Goal: Task Accomplishment & Management: Manage account settings

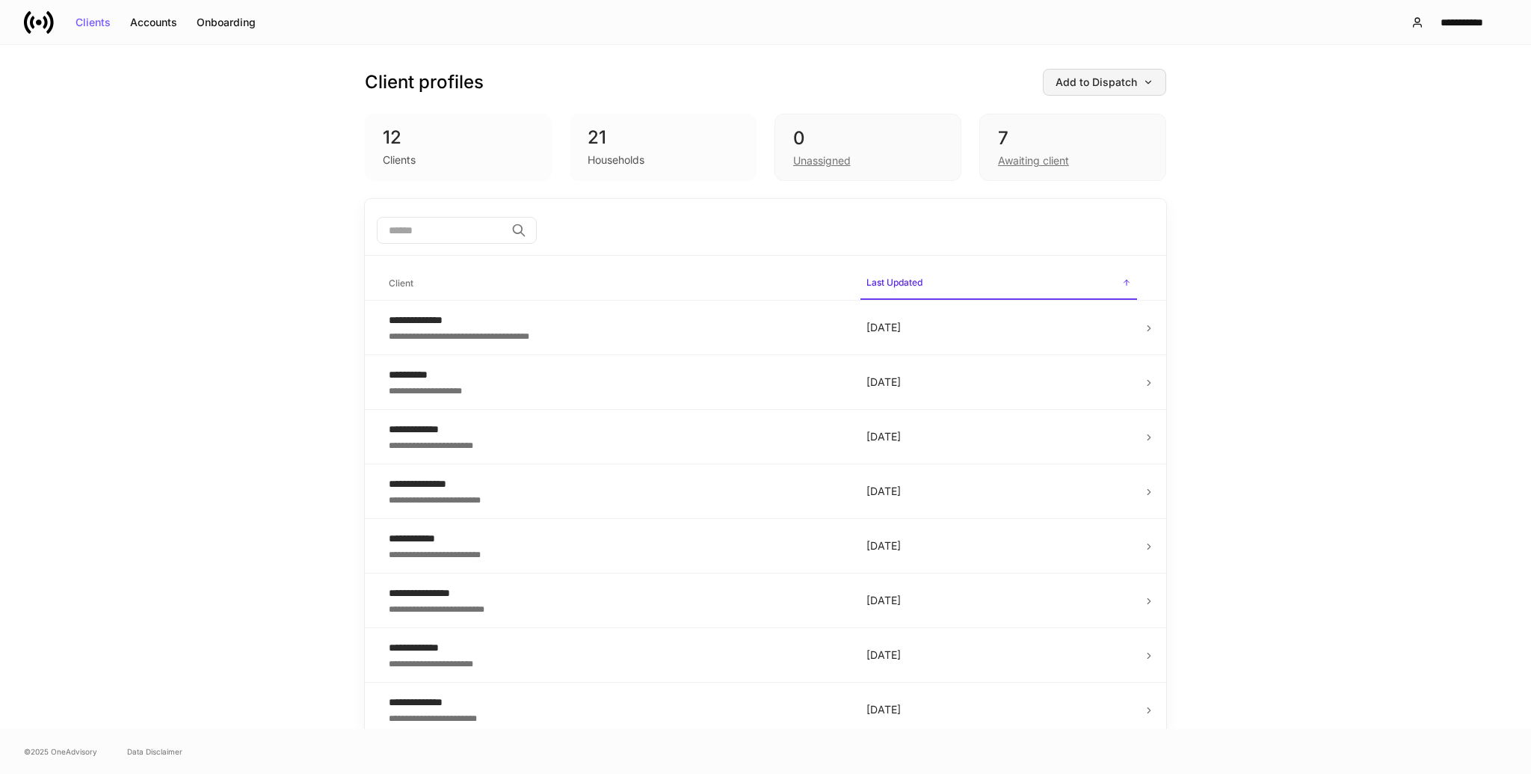
click at [1136, 81] on div "Add to Dispatch" at bounding box center [1104, 82] width 98 height 10
click at [1314, 90] on div at bounding box center [765, 387] width 1531 height 774
click at [1472, 31] on button "**********" at bounding box center [1452, 22] width 108 height 27
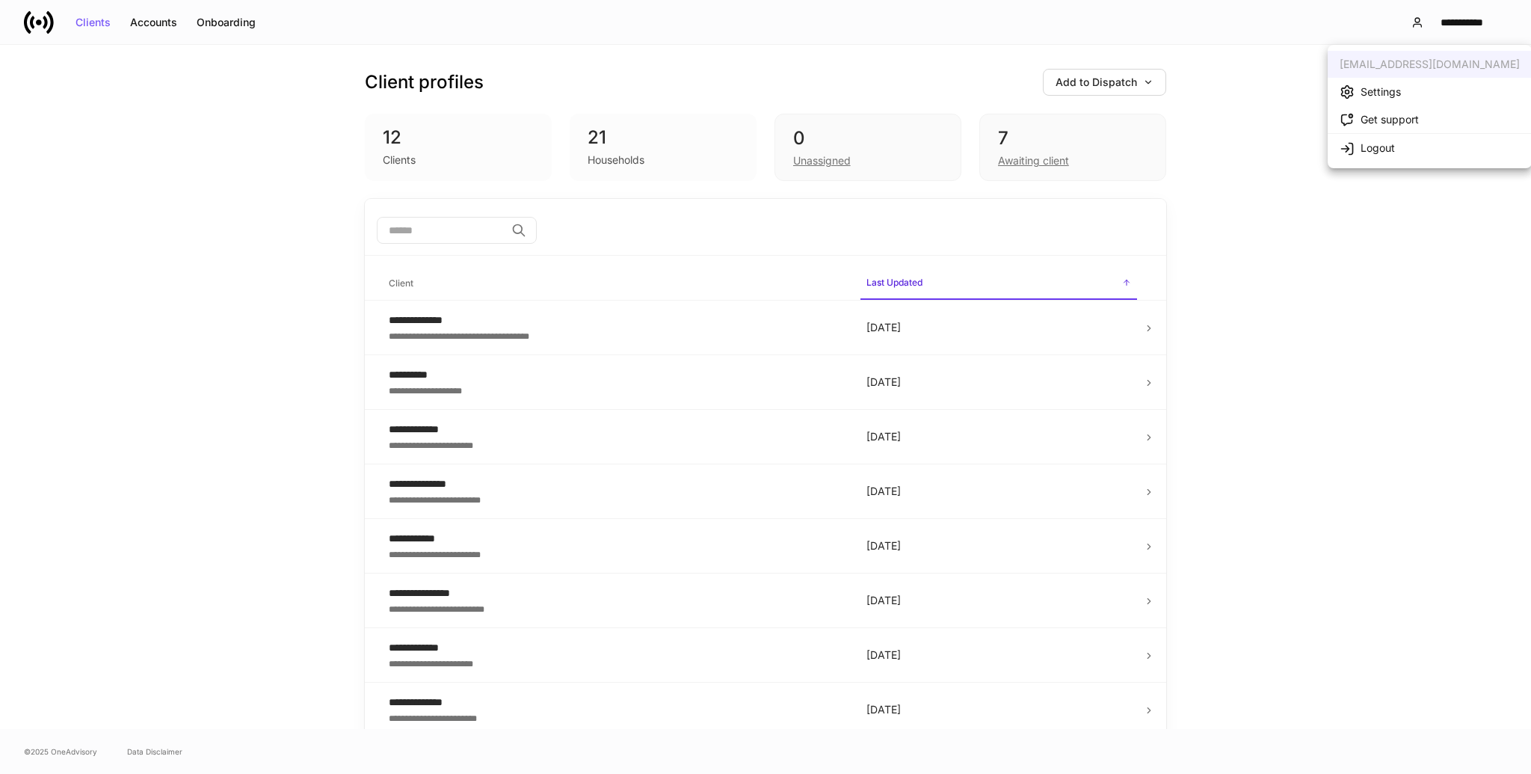
click at [1402, 93] on li "Settings" at bounding box center [1429, 92] width 204 height 28
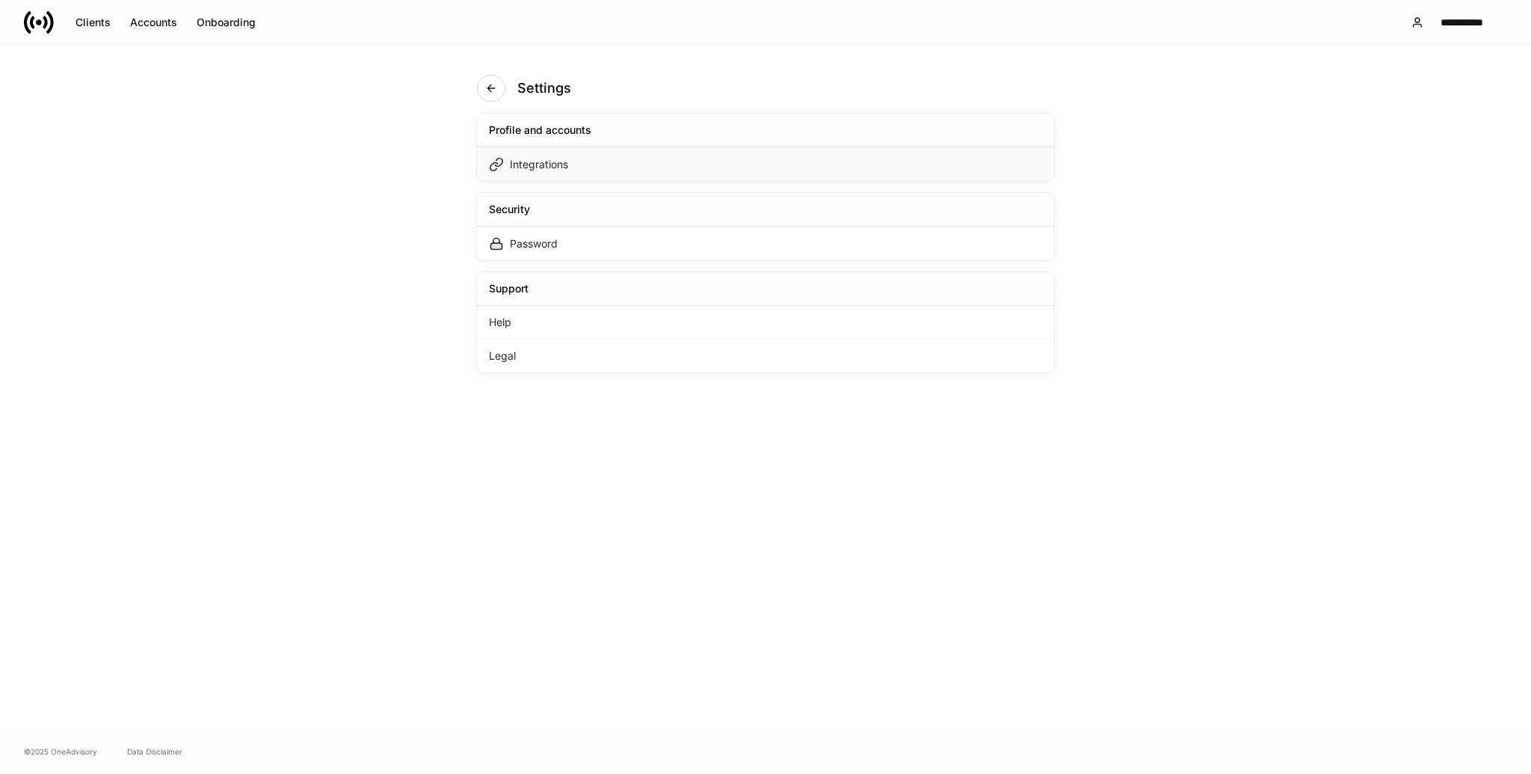
click at [584, 174] on div "Integrations" at bounding box center [765, 164] width 577 height 34
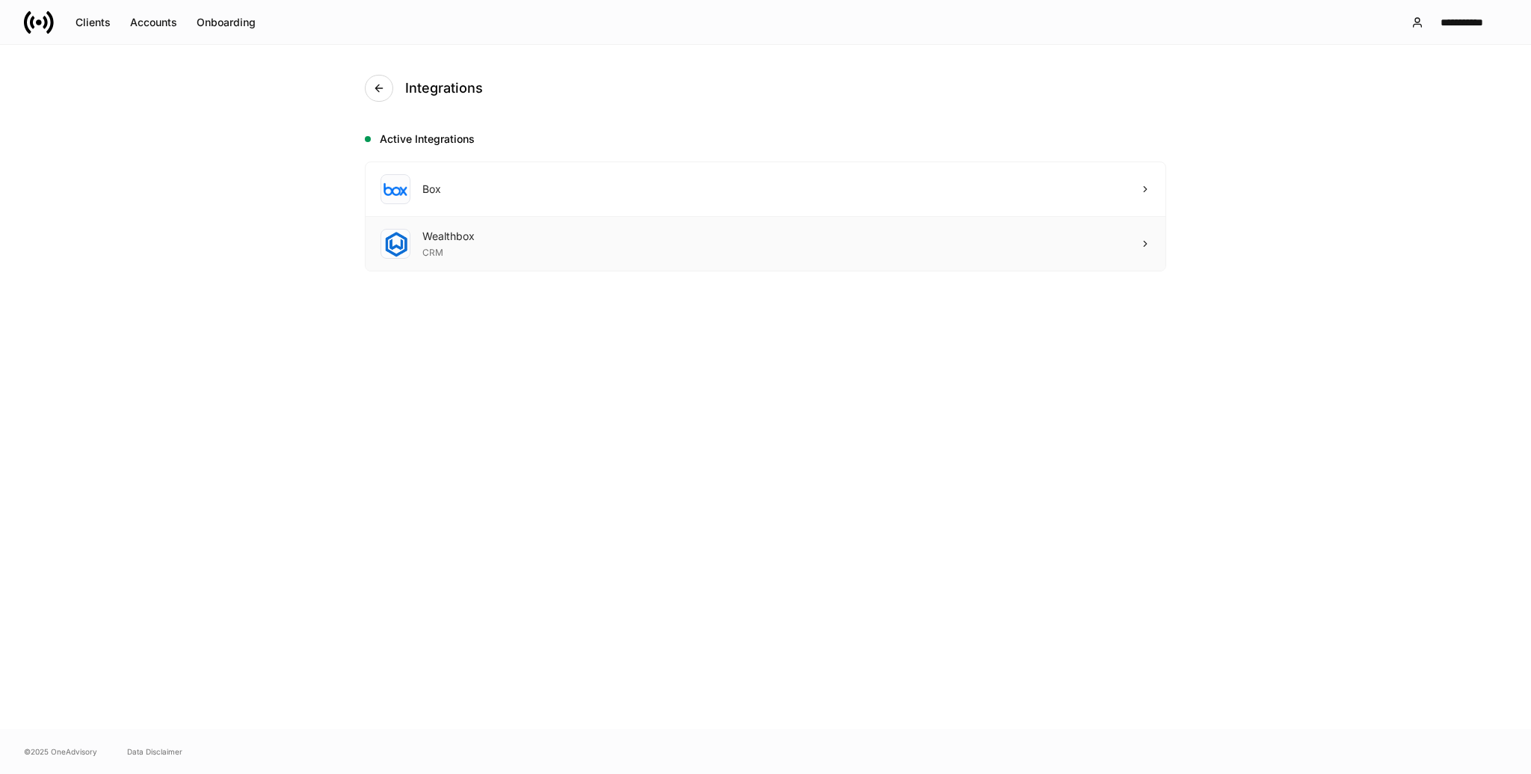
click at [570, 238] on div "Wealthbox CRM" at bounding box center [765, 244] width 800 height 54
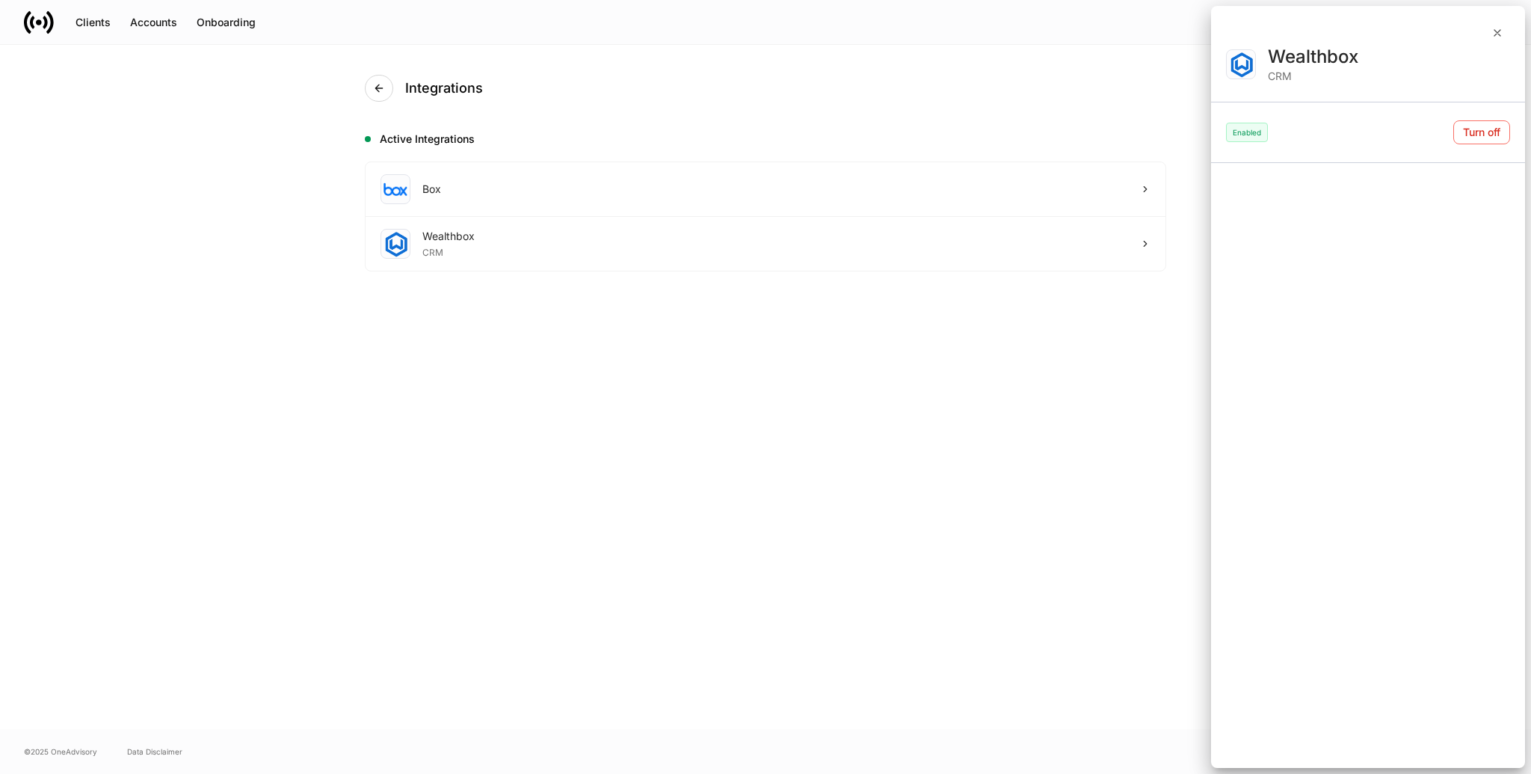
click at [389, 84] on div at bounding box center [765, 387] width 1531 height 774
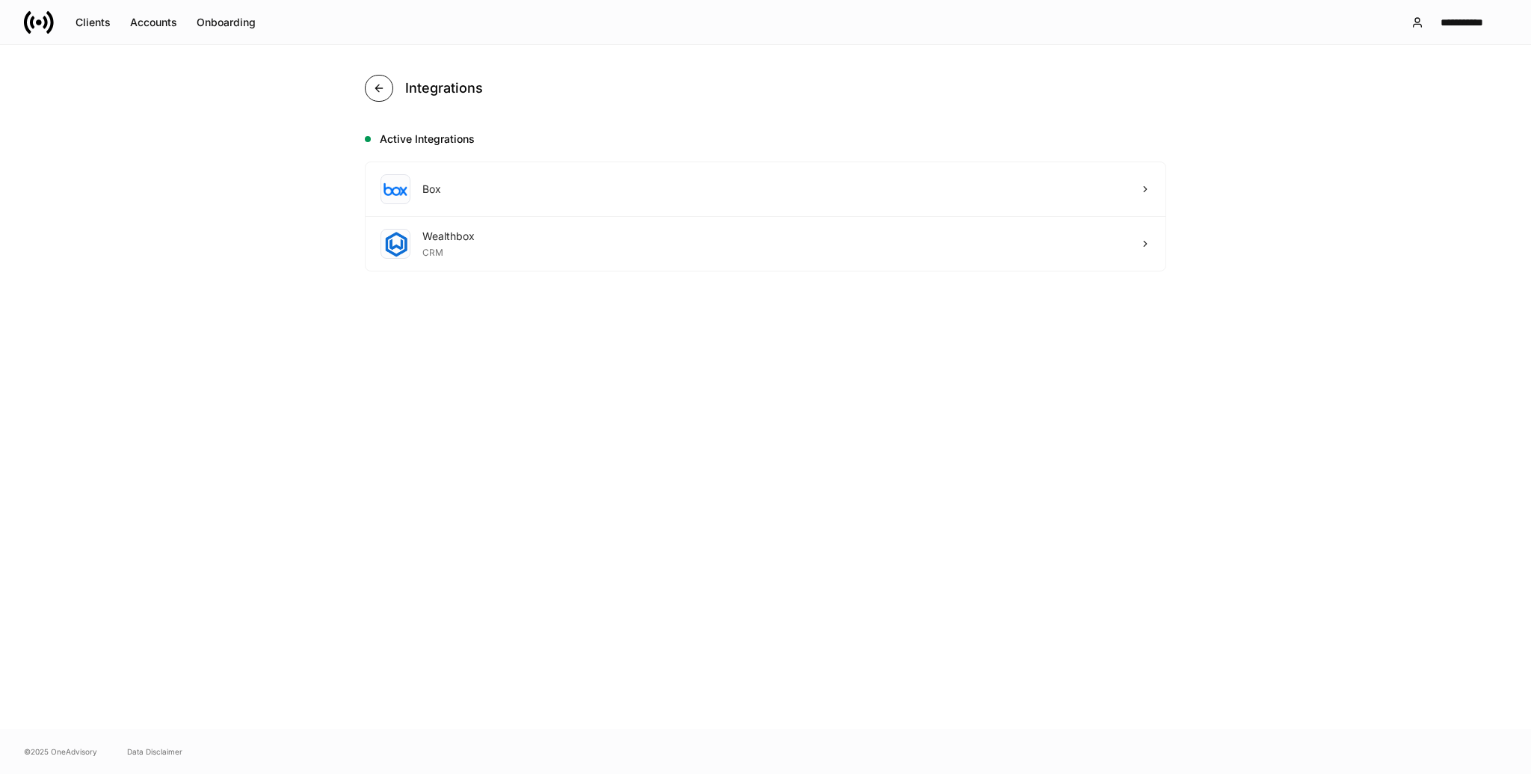
click at [380, 89] on icon "button" at bounding box center [379, 88] width 12 height 12
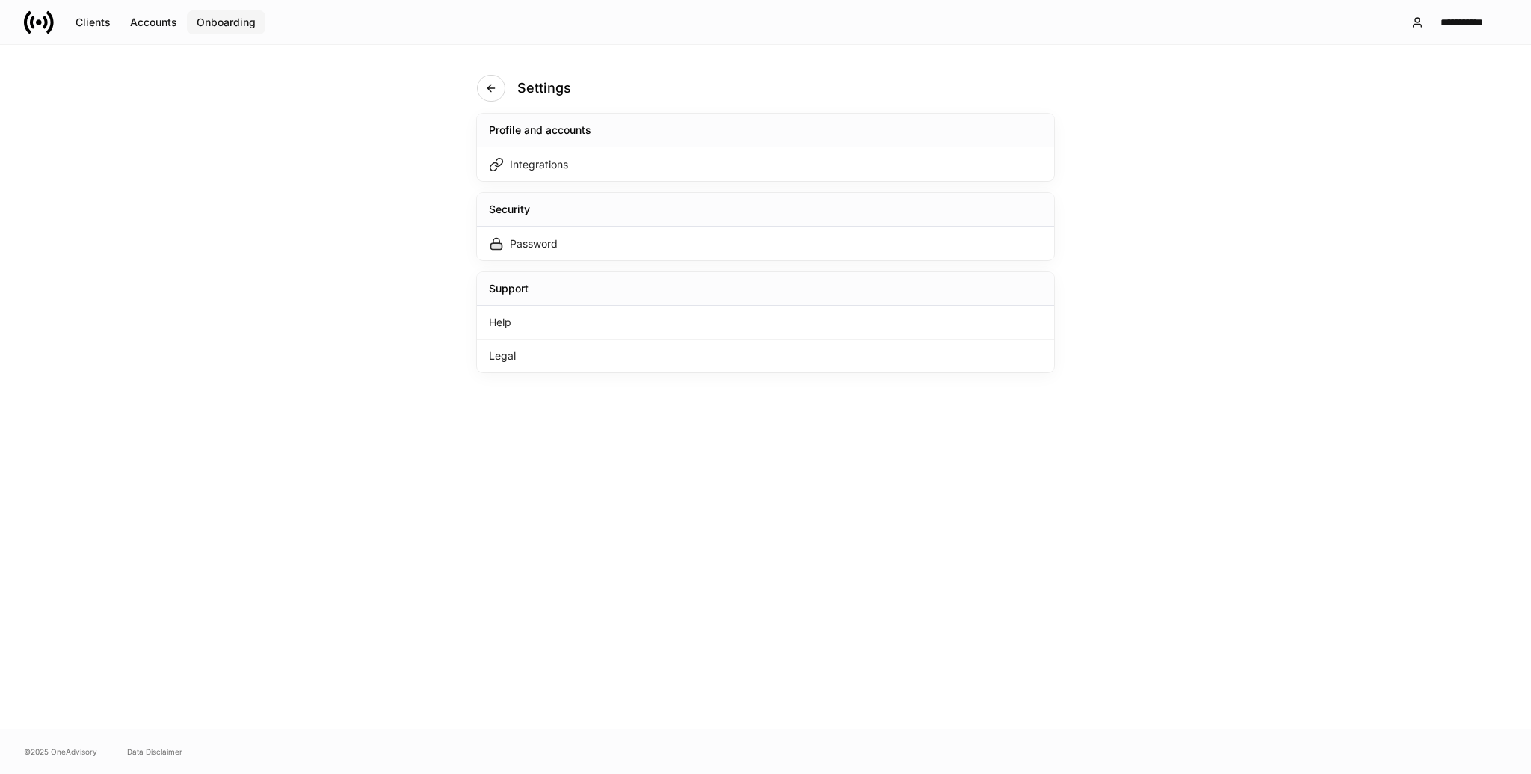
click at [259, 24] on button "Onboarding" at bounding box center [226, 22] width 78 height 24
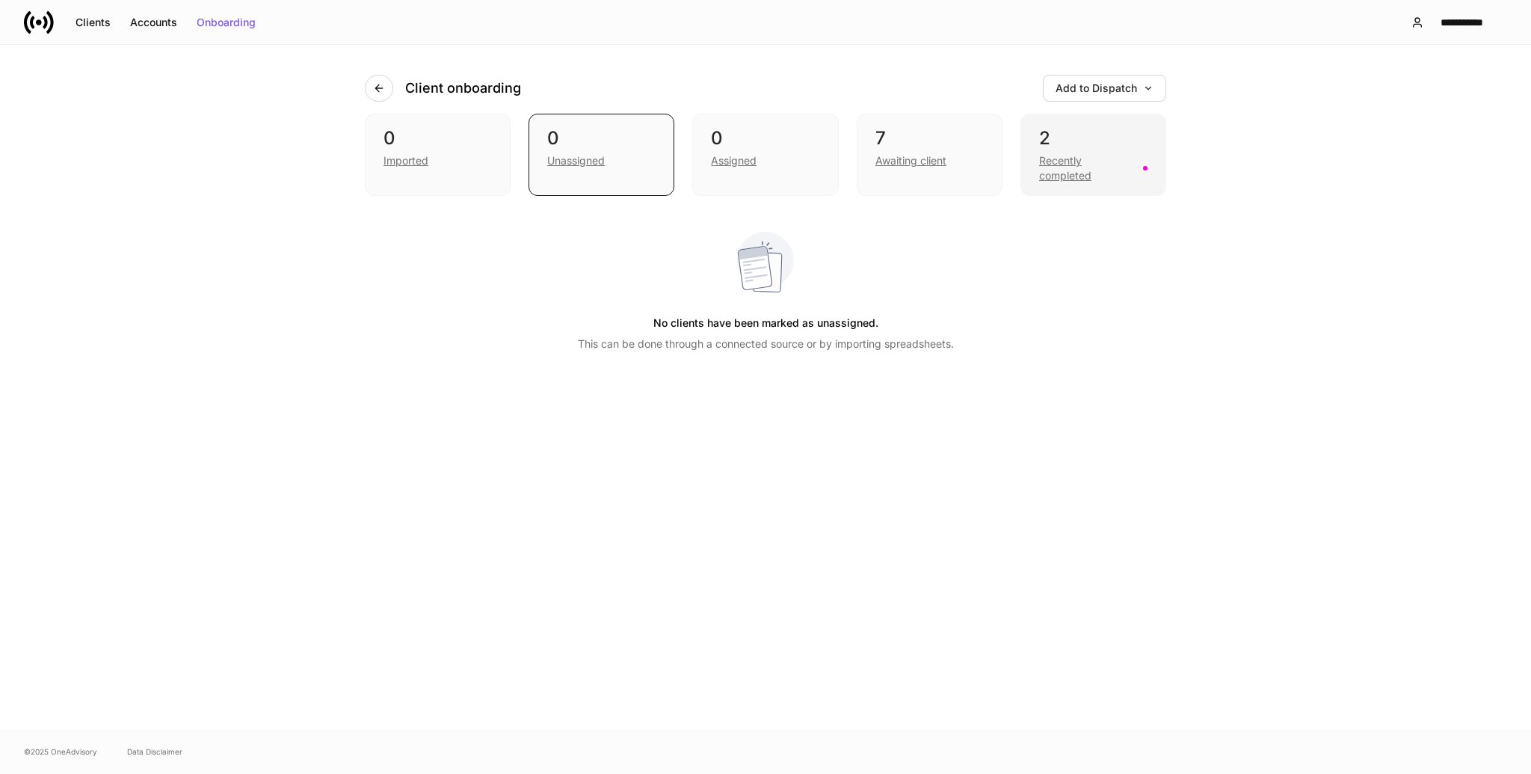
click at [1053, 160] on div "Recently completed" at bounding box center [1086, 168] width 95 height 30
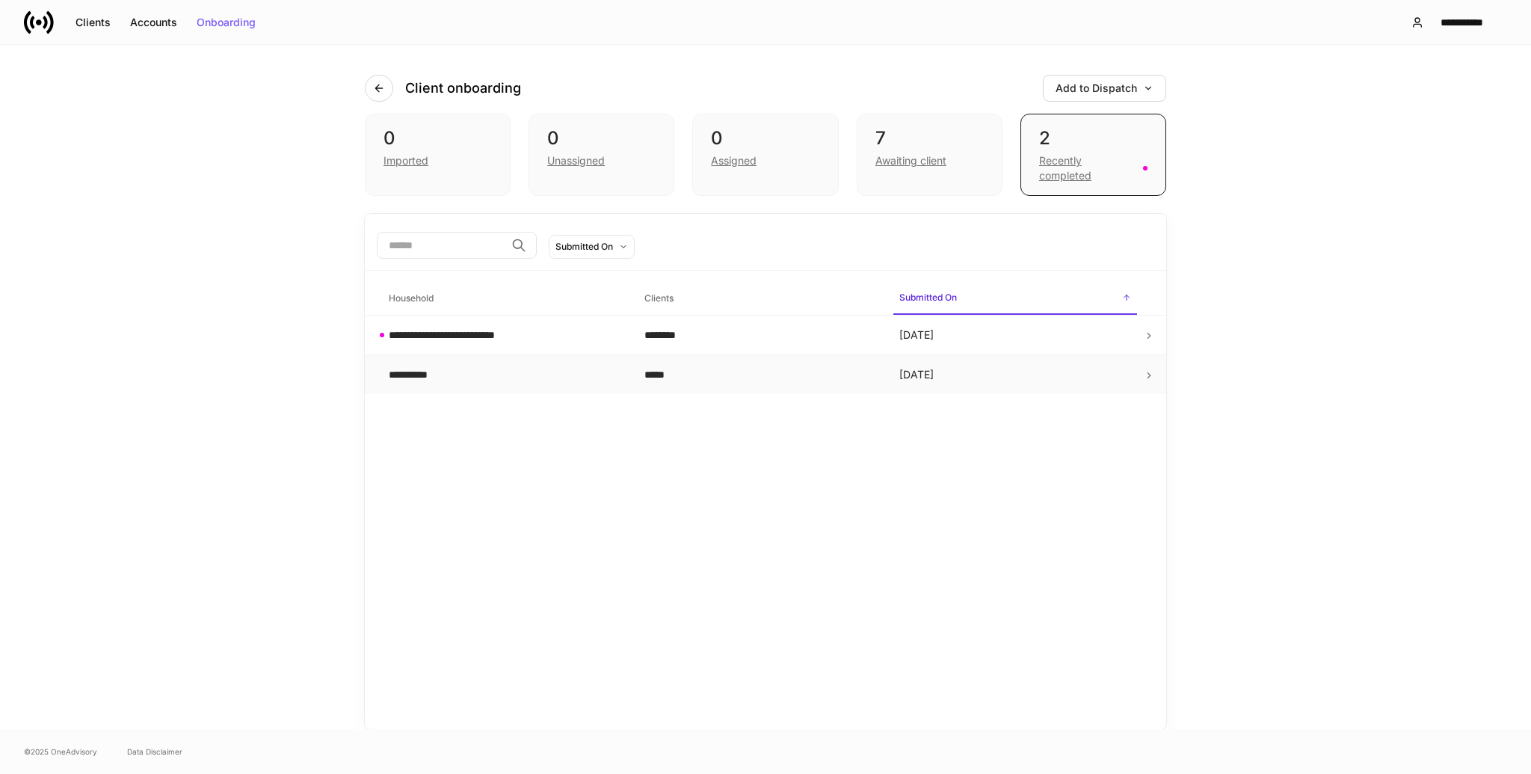
click at [776, 355] on td "*****" at bounding box center [760, 375] width 256 height 40
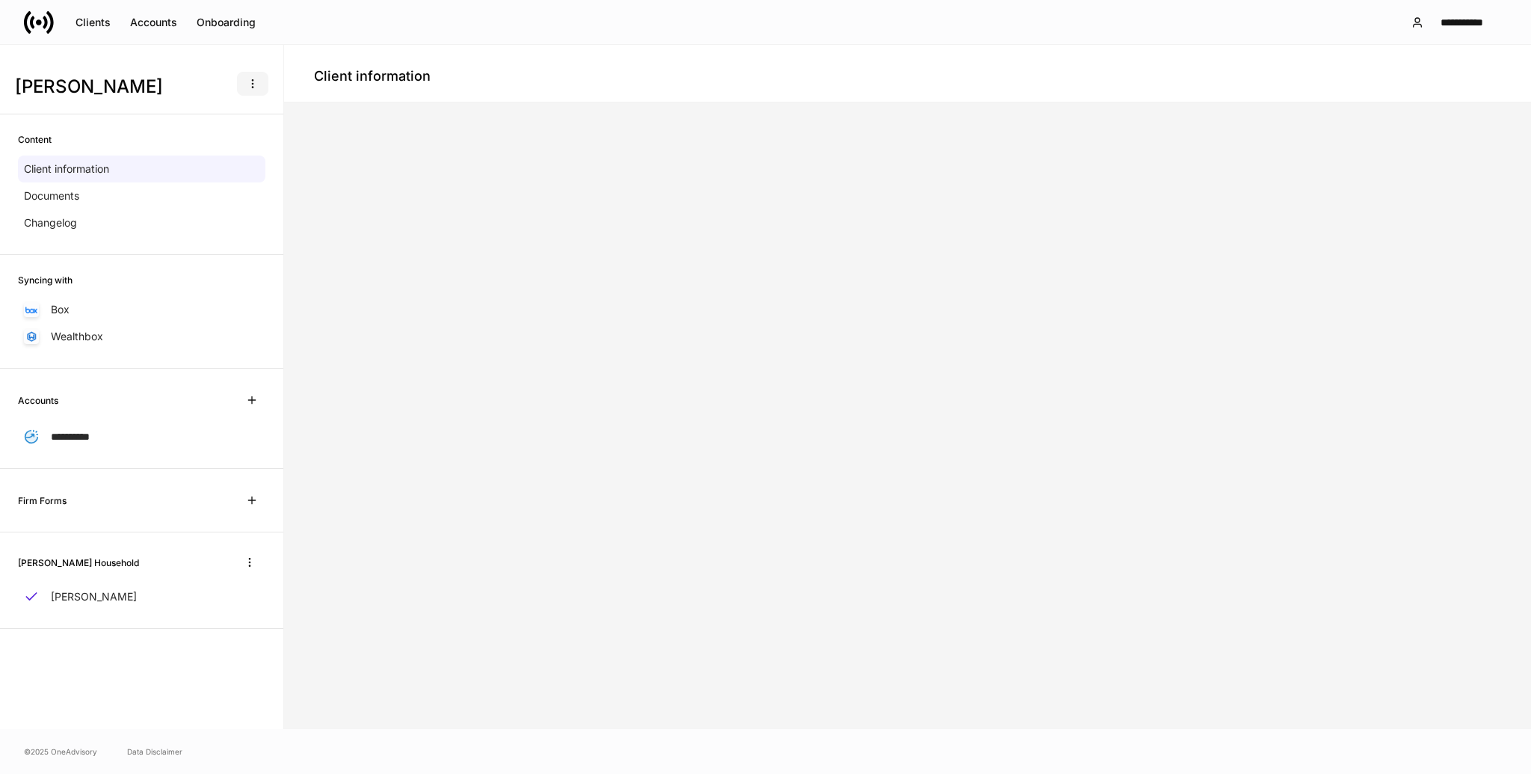
click at [250, 73] on button "button" at bounding box center [252, 84] width 31 height 24
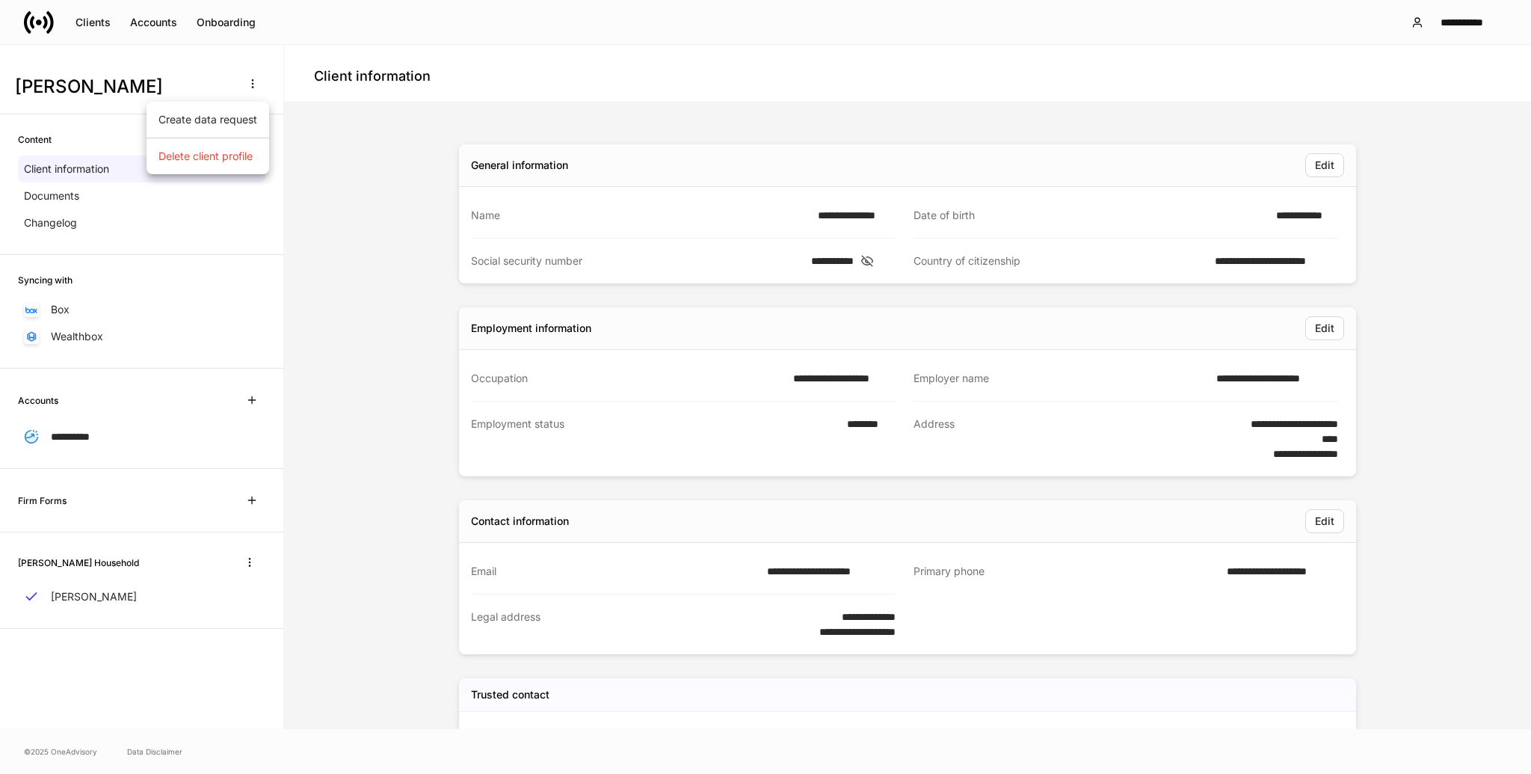
click at [496, 71] on div at bounding box center [765, 387] width 1531 height 774
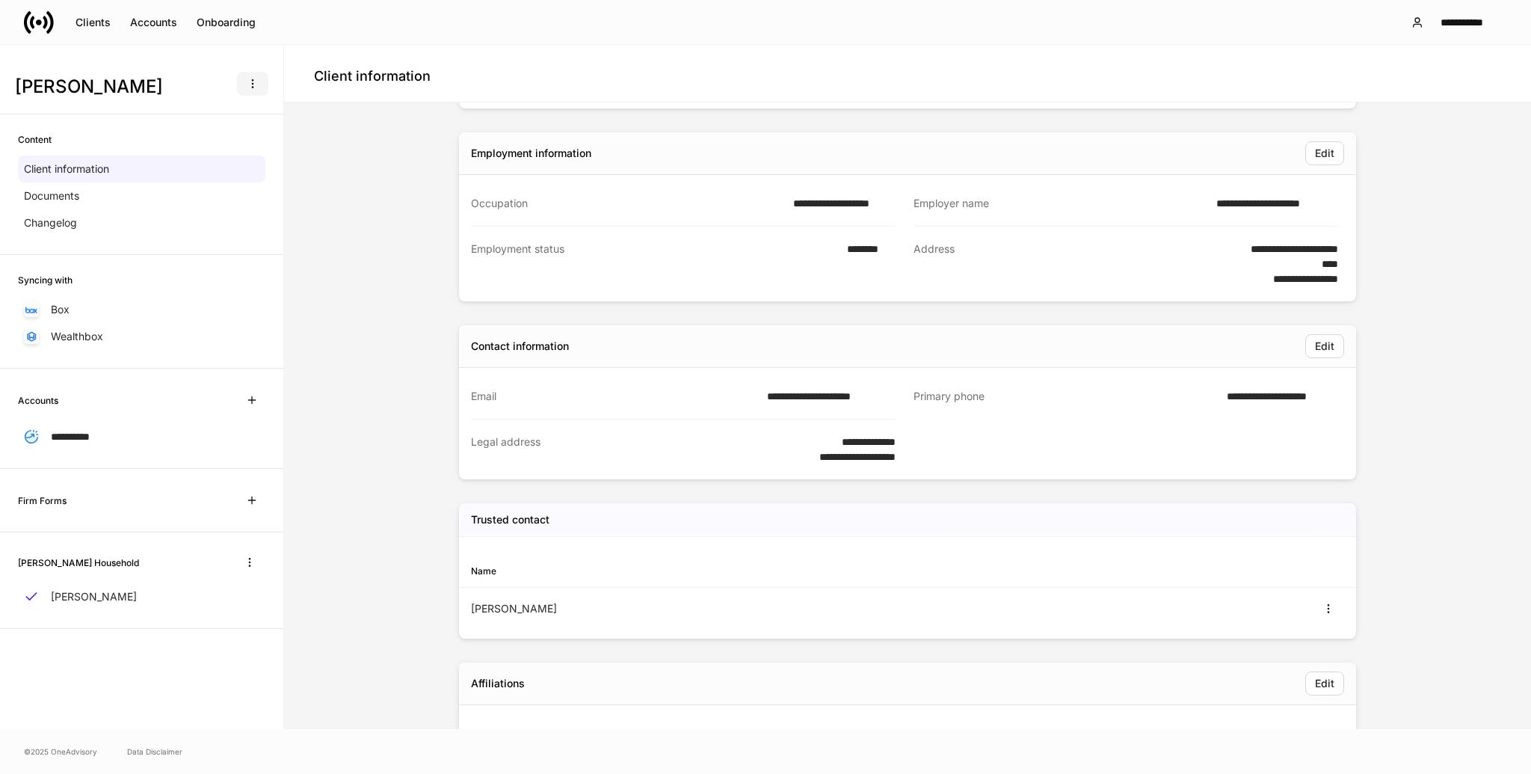
scroll to position [320, 0]
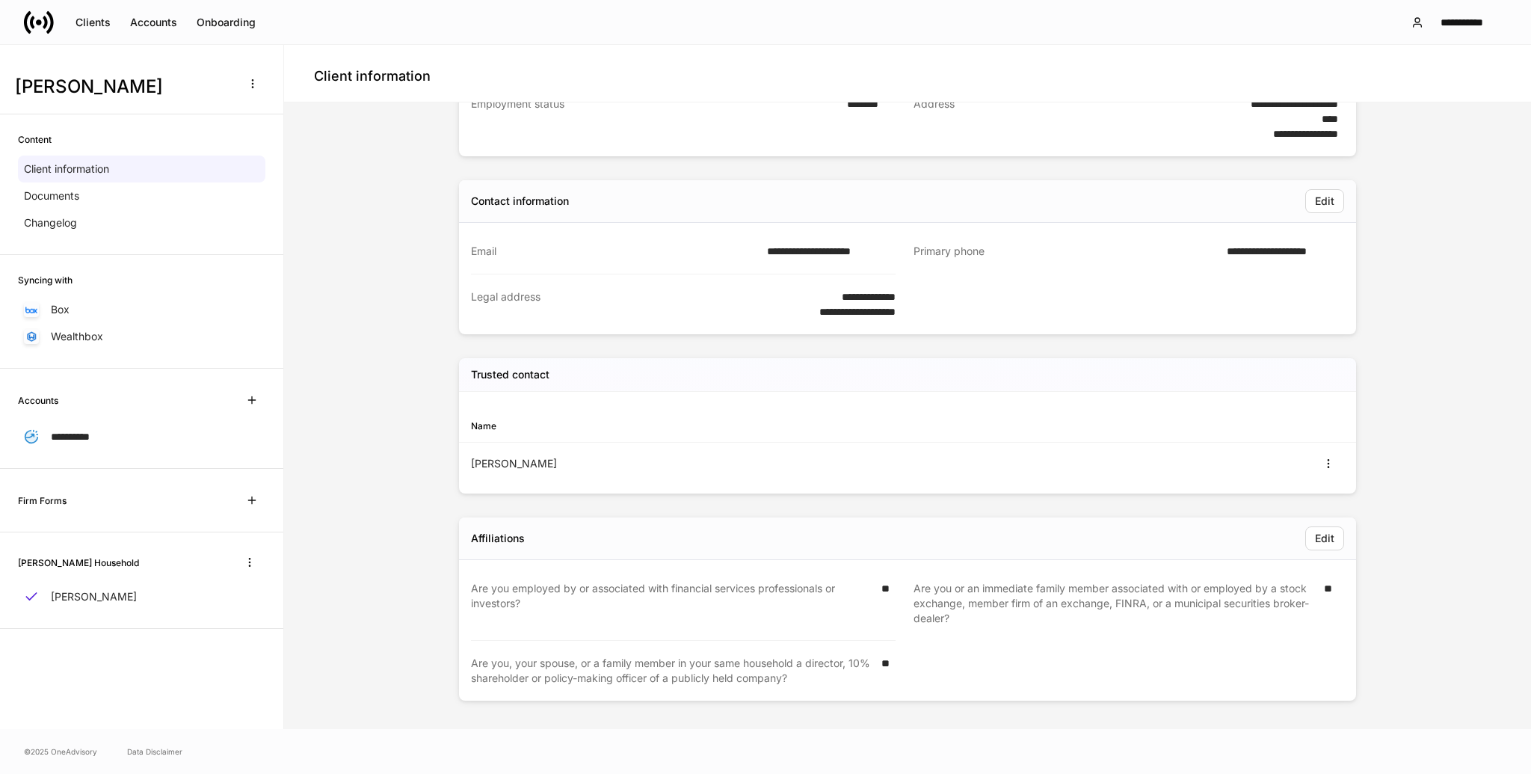
click at [90, 6] on div "**********" at bounding box center [765, 22] width 1531 height 44
click at [93, 17] on div "Clients" at bounding box center [92, 22] width 35 height 10
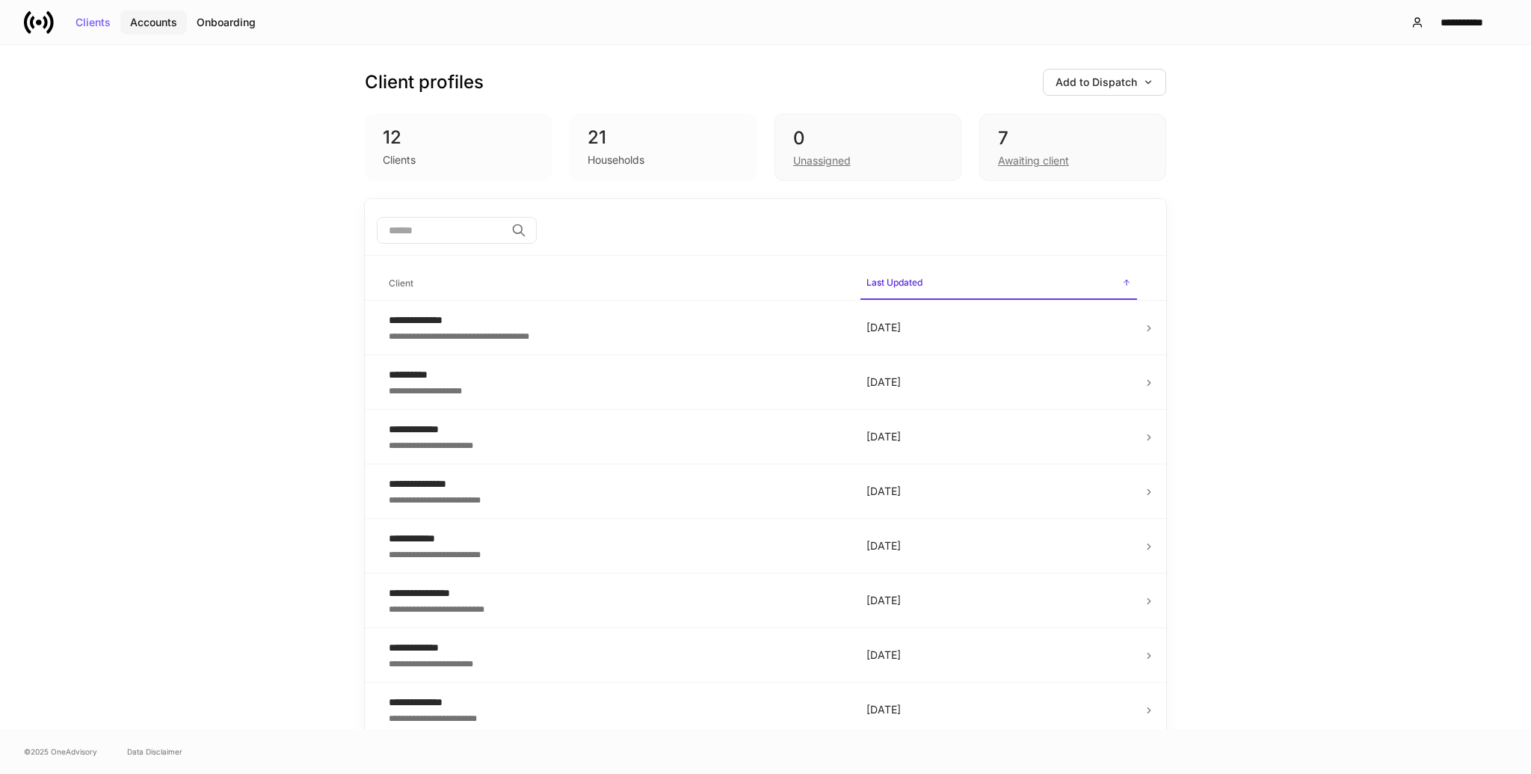
click at [178, 22] on button "Accounts" at bounding box center [153, 22] width 67 height 24
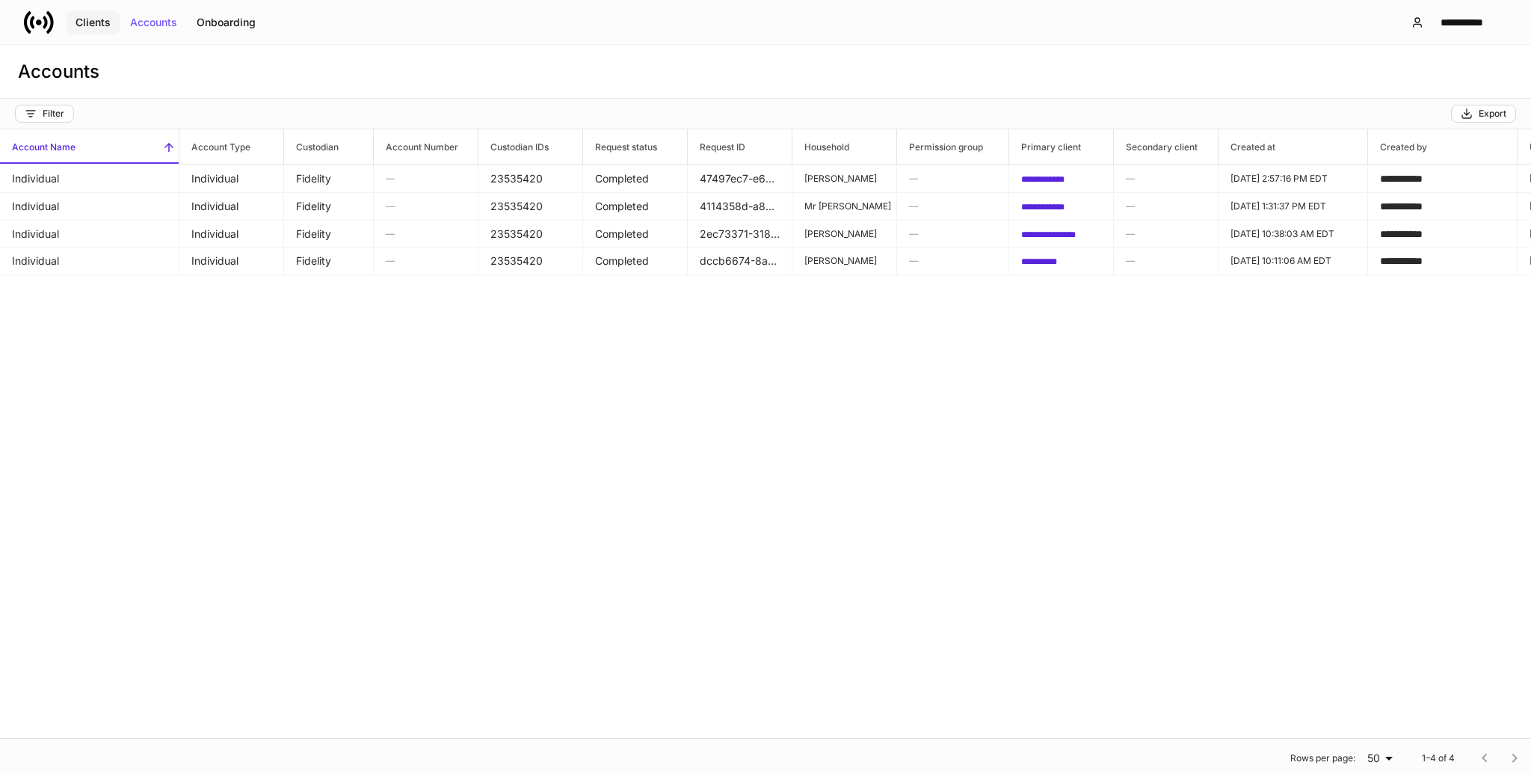
click at [93, 22] on div "Clients" at bounding box center [92, 22] width 35 height 10
